Goal: Transaction & Acquisition: Purchase product/service

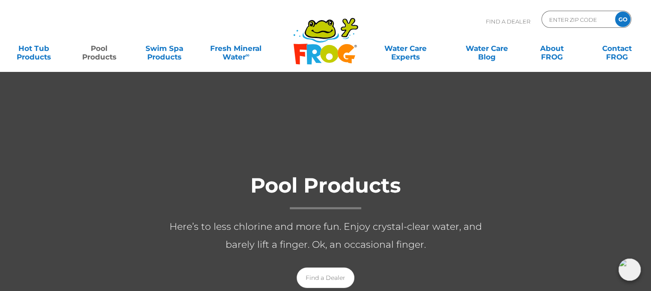
scroll to position [43, 0]
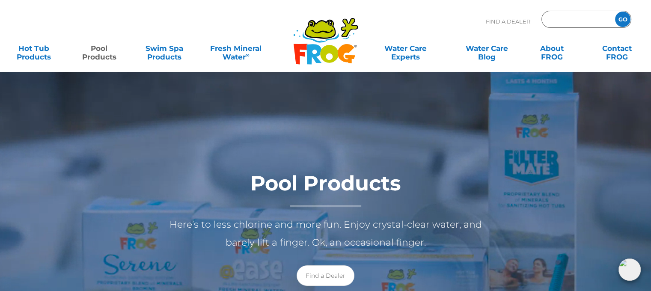
click at [564, 18] on input "Zip Code Form" at bounding box center [578, 19] width 58 height 12
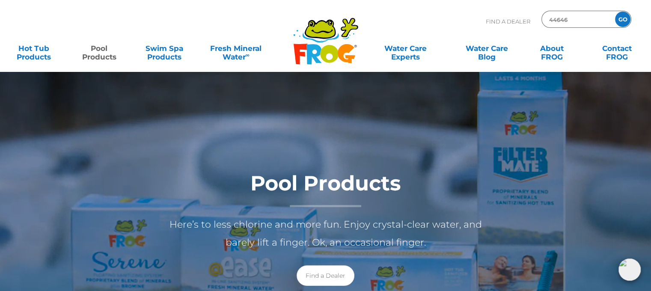
type input "44646"
click at [622, 15] on input "GO" at bounding box center [622, 19] width 15 height 15
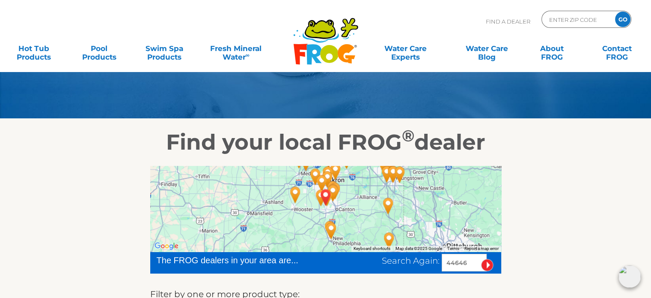
scroll to position [86, 0]
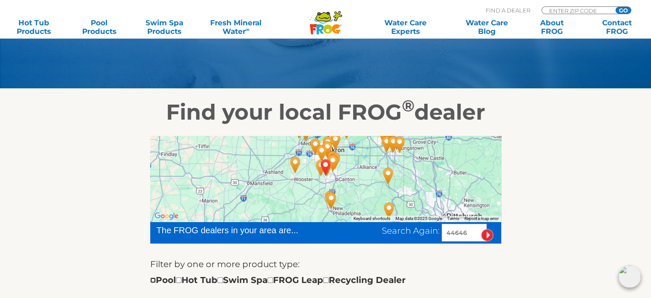
click at [153, 279] on input "checkbox" at bounding box center [153, 280] width 6 height 6
checkbox input "true"
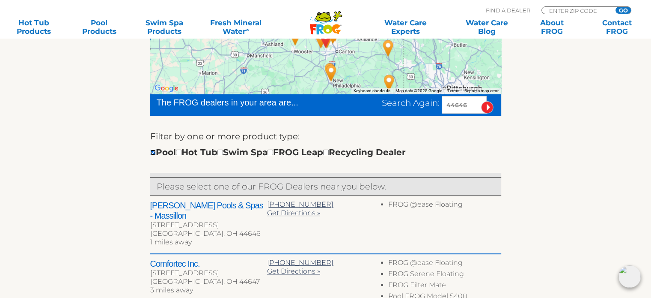
scroll to position [214, 0]
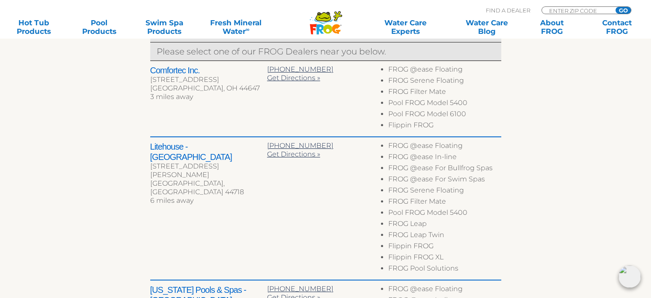
scroll to position [349, 0]
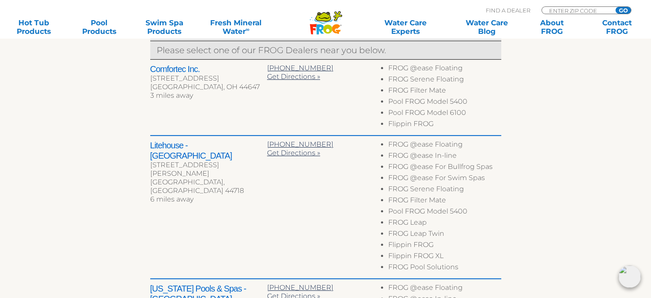
click at [164, 69] on h2 "Comfortec Inc." at bounding box center [208, 69] width 117 height 10
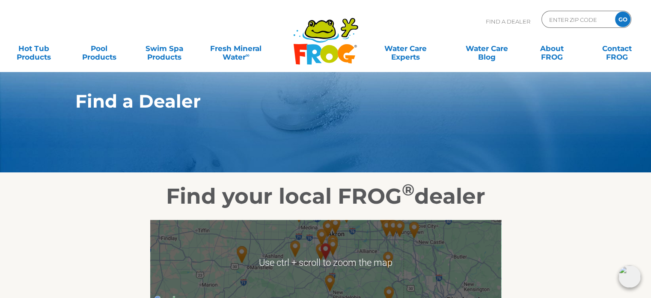
scroll to position [0, 0]
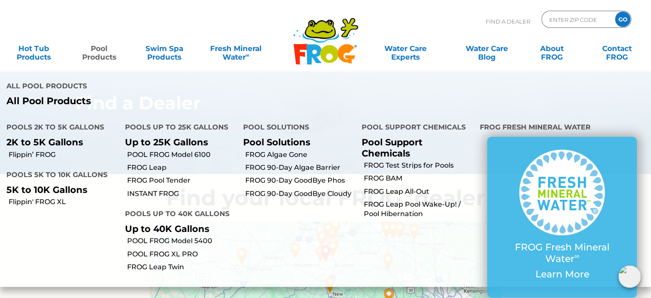
click at [103, 54] on link "Pool Products" at bounding box center [99, 48] width 51 height 17
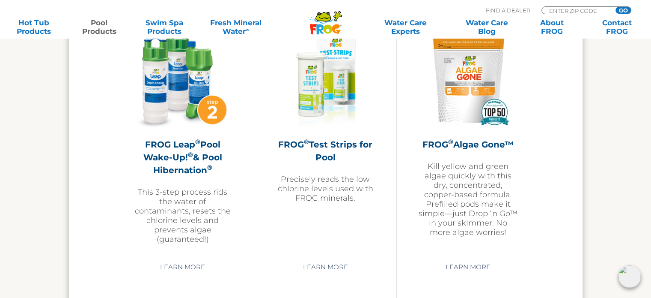
scroll to position [2398, 0]
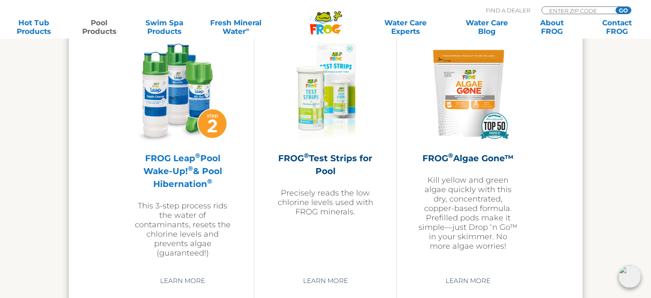
click at [171, 164] on h2 "FROG Leap ® Pool Wake-Up! ® & Pool Hibernation ®" at bounding box center [182, 171] width 99 height 39
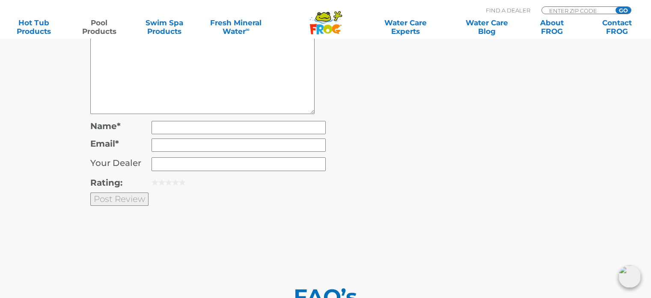
scroll to position [3212, 0]
